Goal: Task Accomplishment & Management: Use online tool/utility

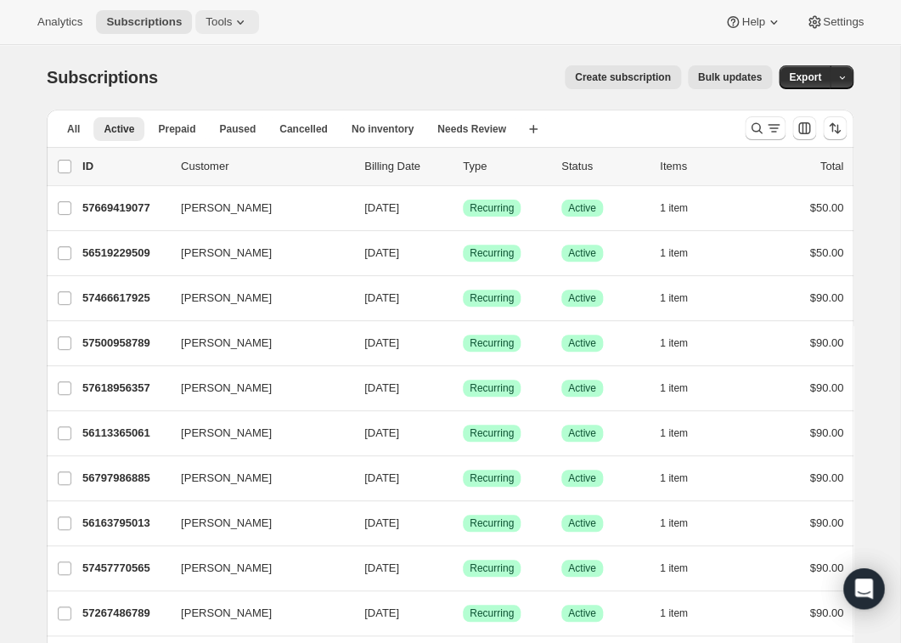
click at [249, 21] on icon at bounding box center [240, 22] width 17 height 17
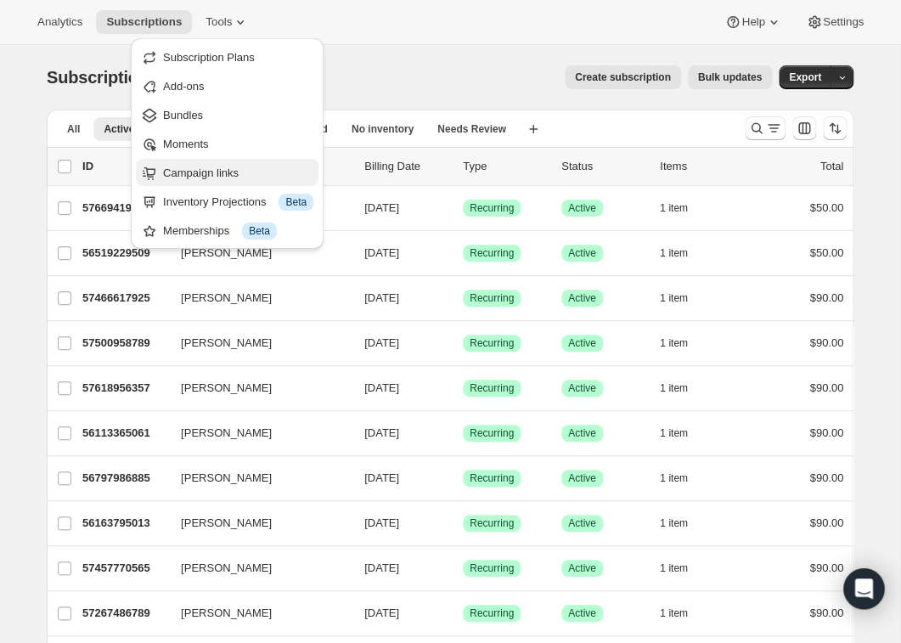
click at [201, 176] on span "Campaign links" at bounding box center [201, 172] width 76 height 13
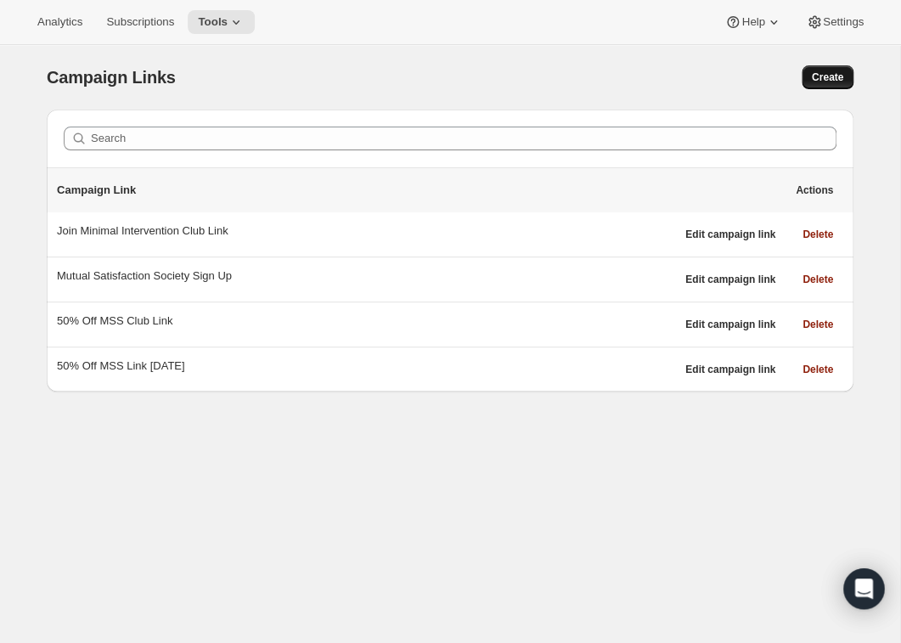
click at [830, 78] on span "Create" at bounding box center [827, 77] width 31 height 14
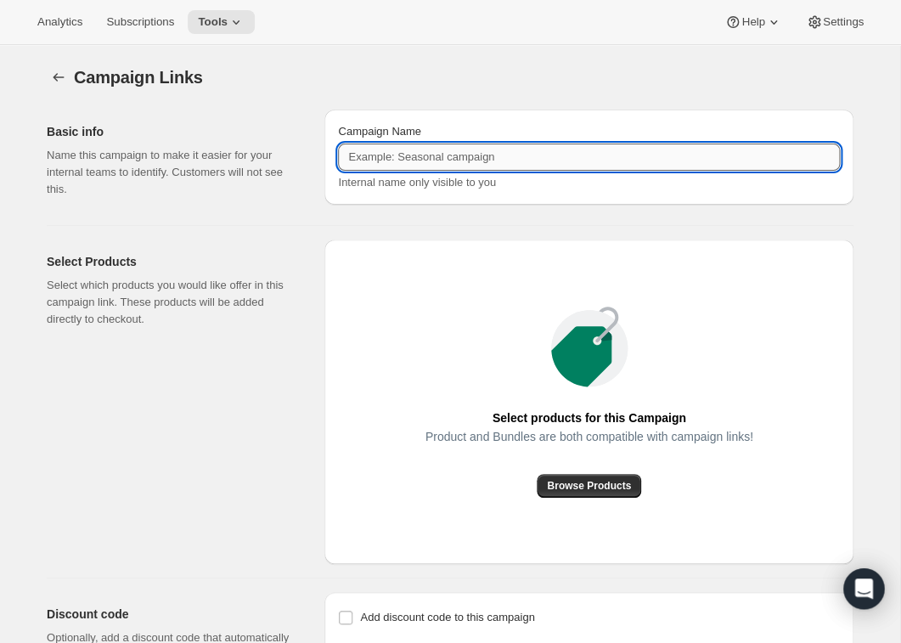
click at [498, 155] on input "Campaign Name" at bounding box center [589, 156] width 502 height 27
type input "Related Club Link"
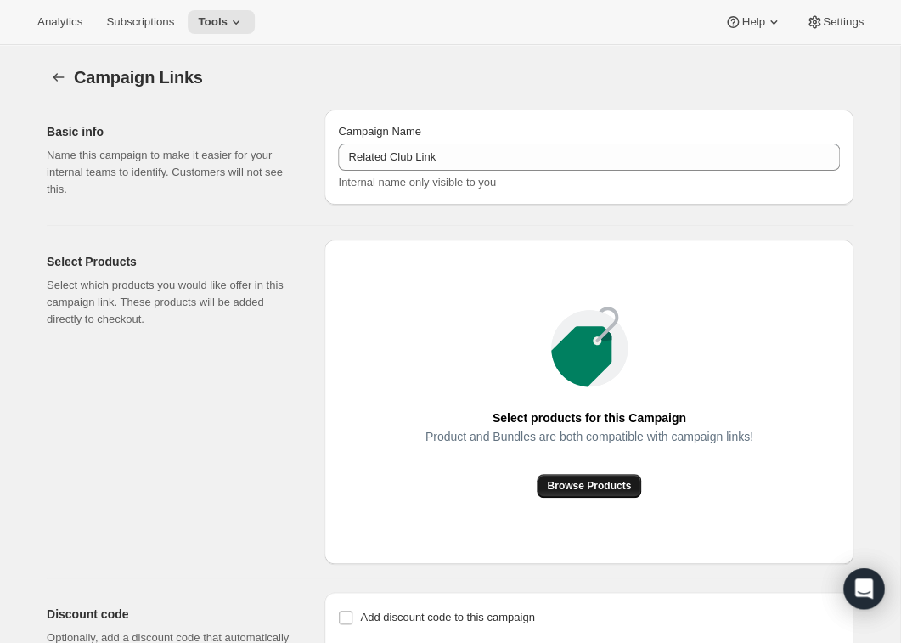
click at [605, 486] on span "Browse Products" at bounding box center [589, 486] width 84 height 14
